Goal: Check status: Check status

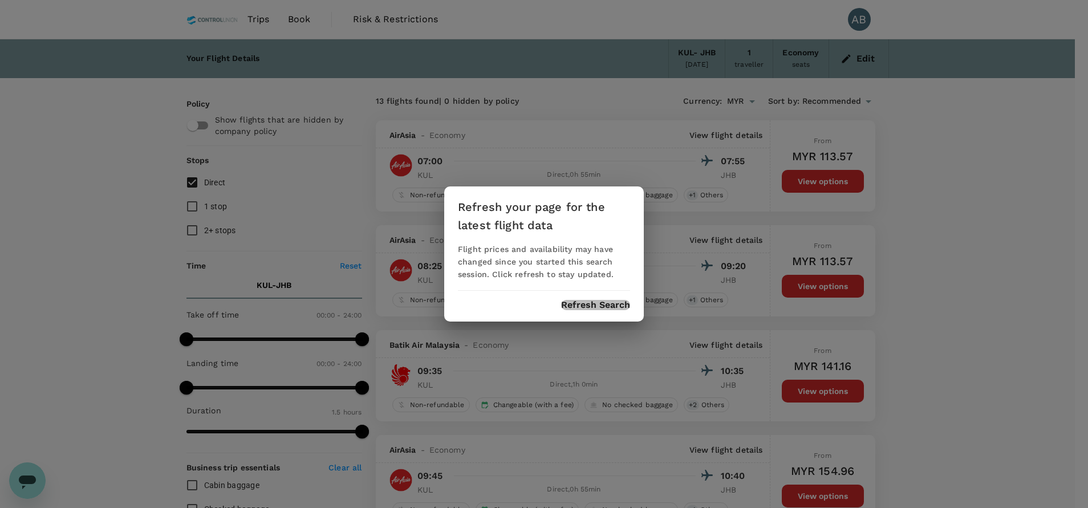
click at [619, 306] on button "Refresh Search" at bounding box center [595, 305] width 69 height 10
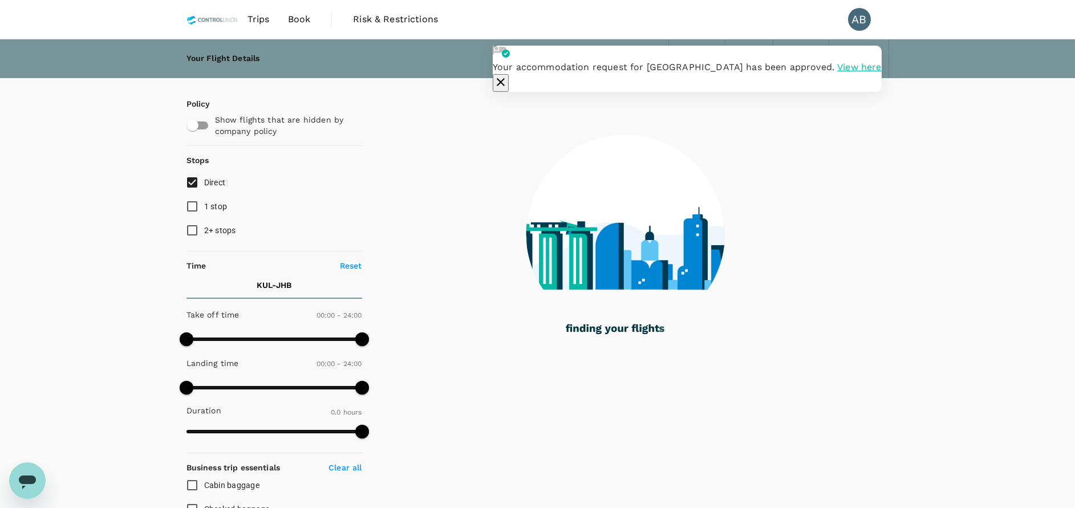
click at [259, 17] on span "Trips" at bounding box center [259, 20] width 22 height 14
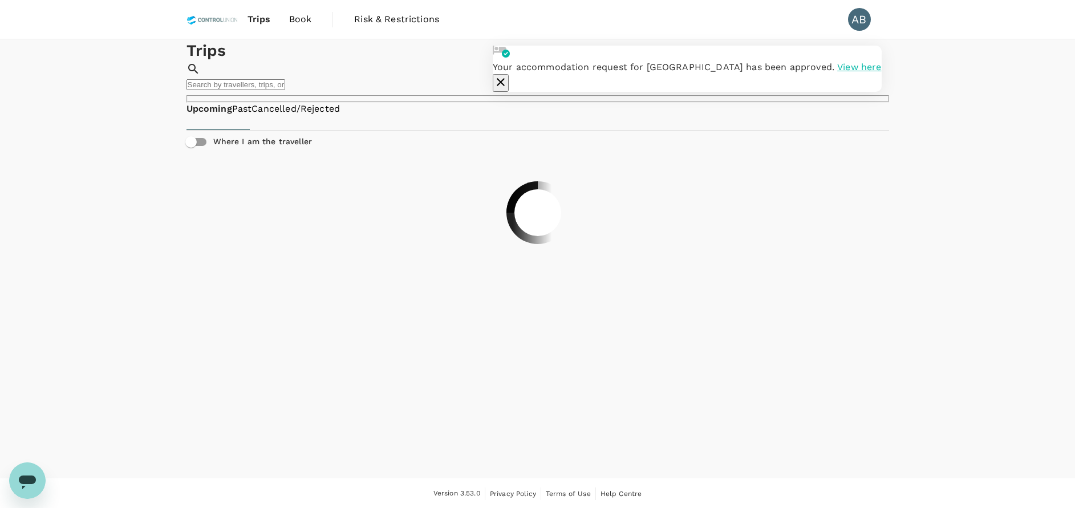
click at [508, 75] on icon "button" at bounding box center [501, 82] width 14 height 14
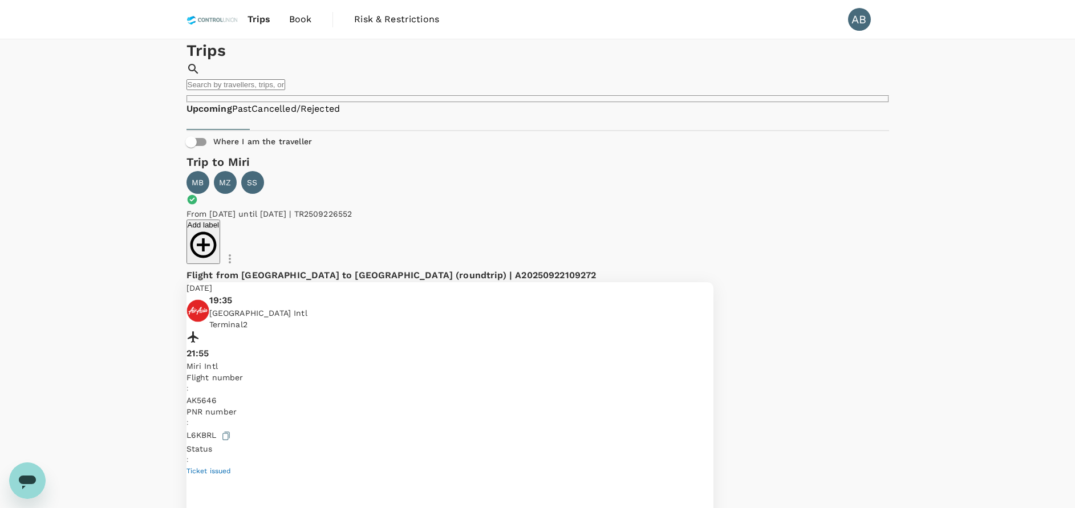
click at [476, 103] on div "Trips ​ ​" at bounding box center [538, 70] width 703 height 63
click at [285, 79] on input "text" at bounding box center [236, 84] width 99 height 11
type input "[PERSON_NAME]"
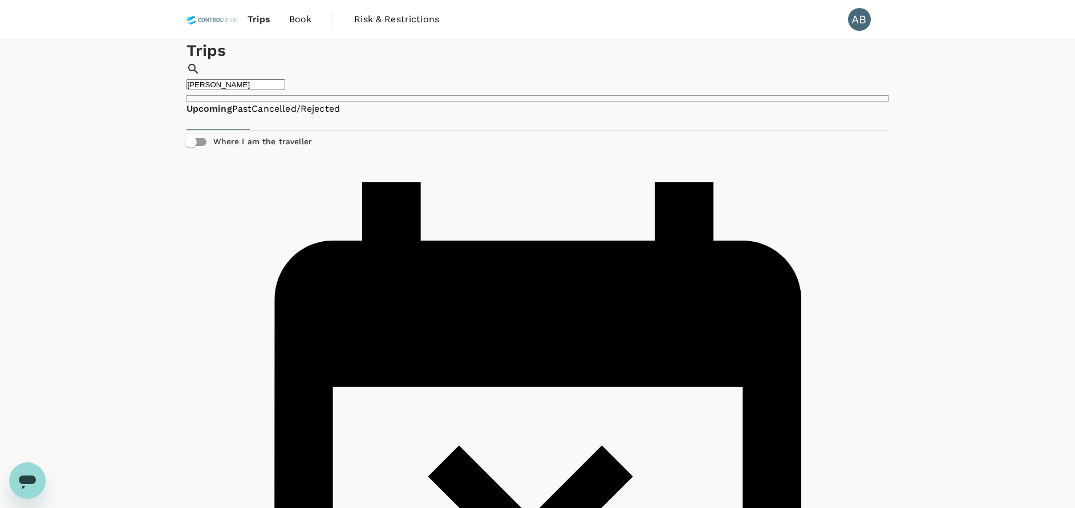
click at [252, 116] on link "Past" at bounding box center [242, 109] width 20 height 13
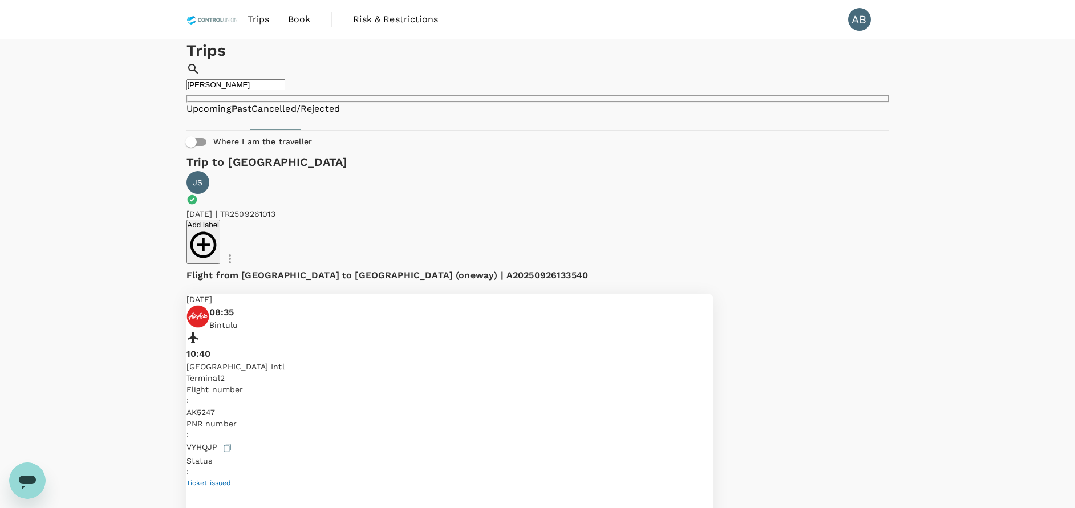
click at [285, 79] on input "[PERSON_NAME]" at bounding box center [236, 84] width 99 height 11
click at [232, 479] on span "Ticket issued" at bounding box center [209, 483] width 45 height 8
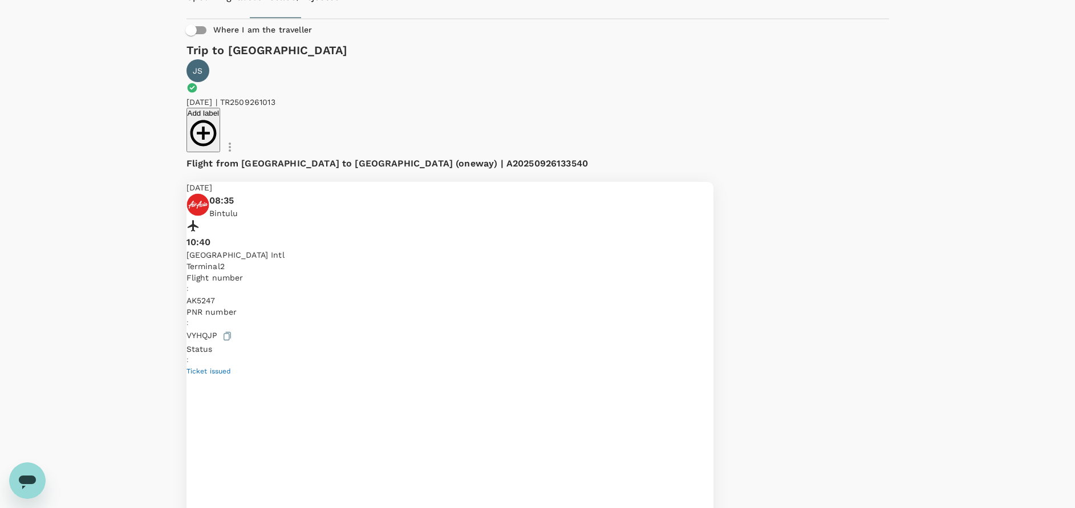
scroll to position [86, 0]
